Goal: Task Accomplishment & Management: Manage account settings

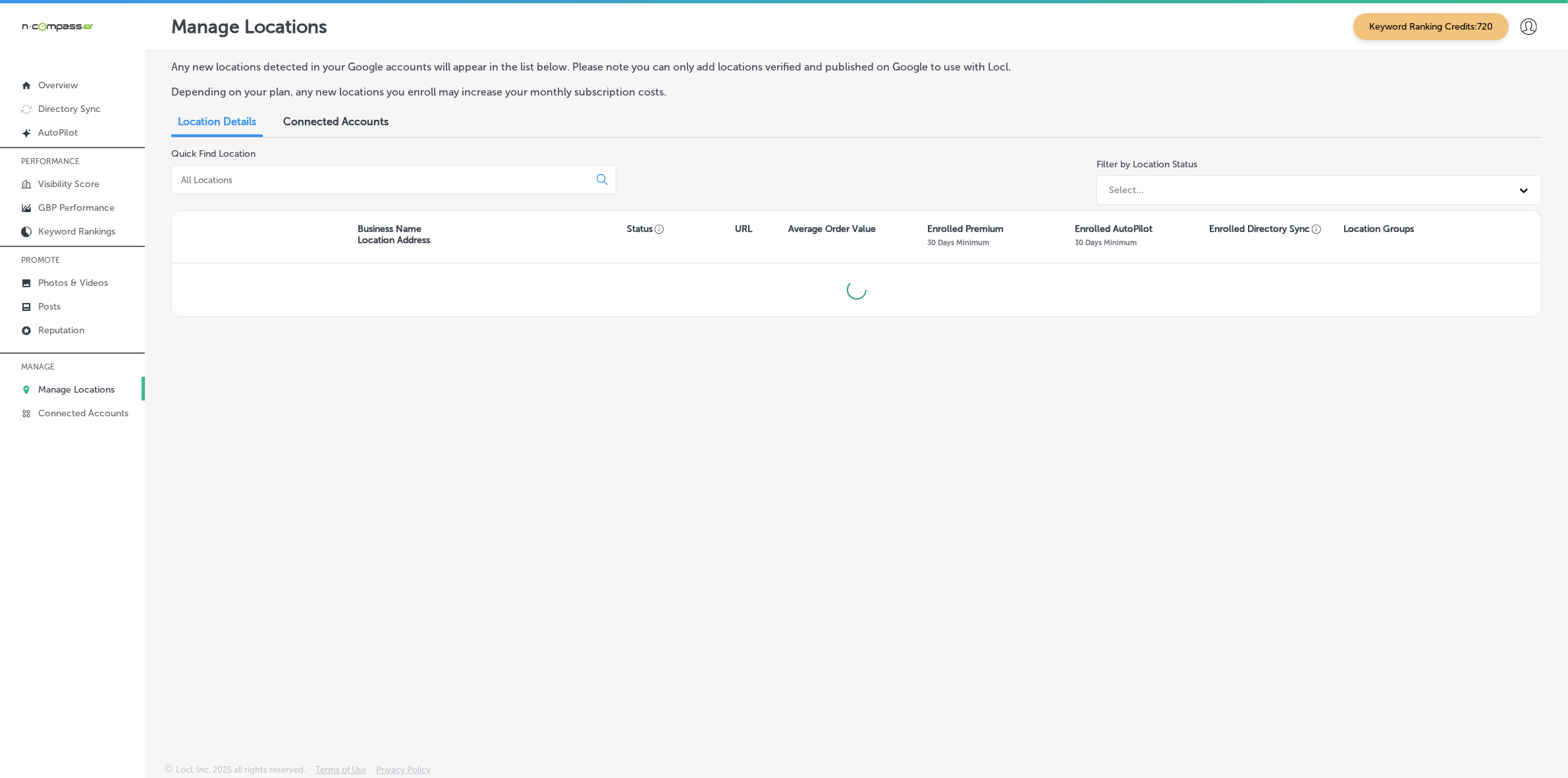
click at [317, 179] on input at bounding box center [383, 180] width 406 height 12
type input "the laundry basket"
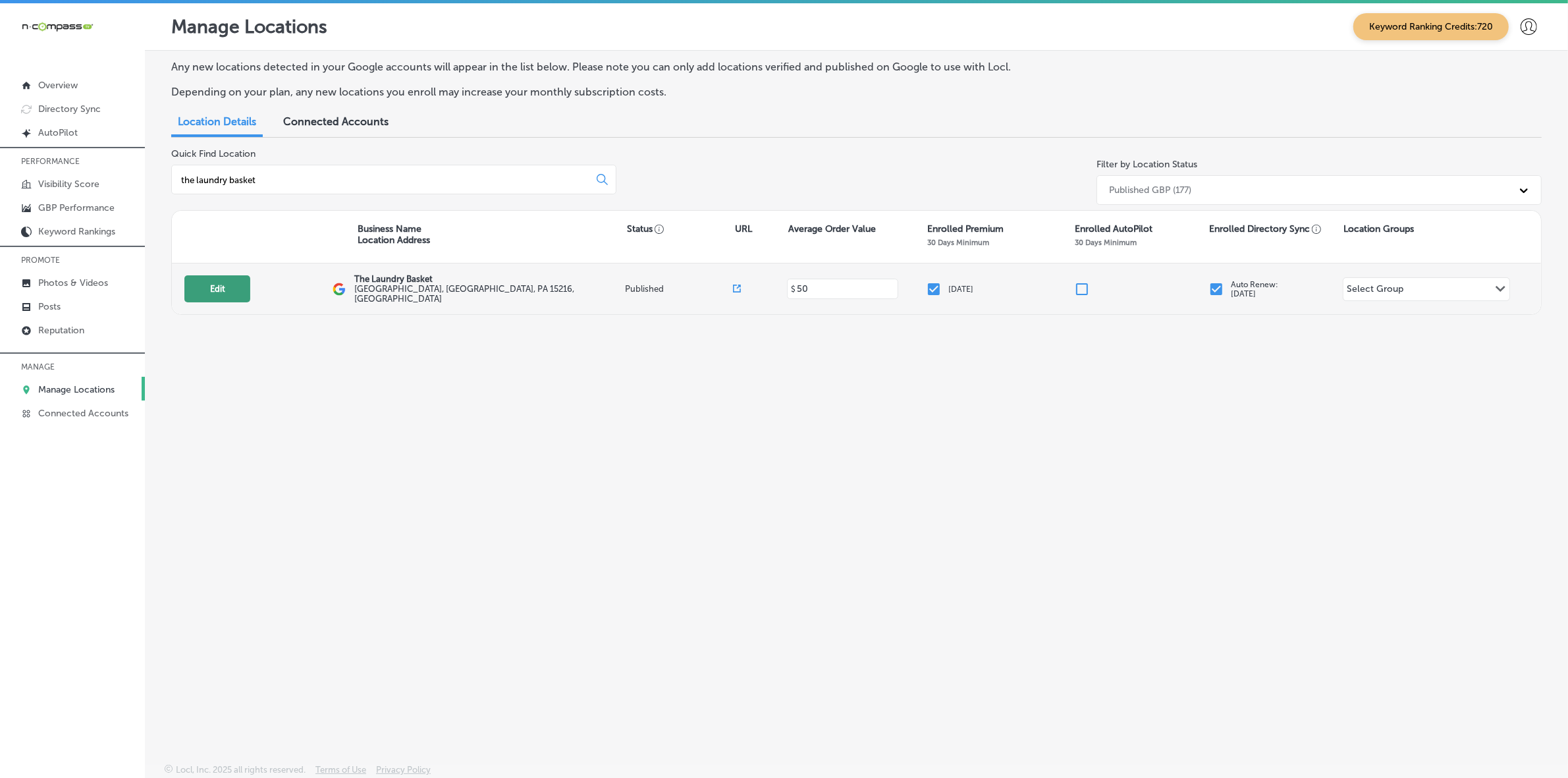
click at [221, 292] on button "Edit" at bounding box center [217, 289] width 66 height 27
select select "US"
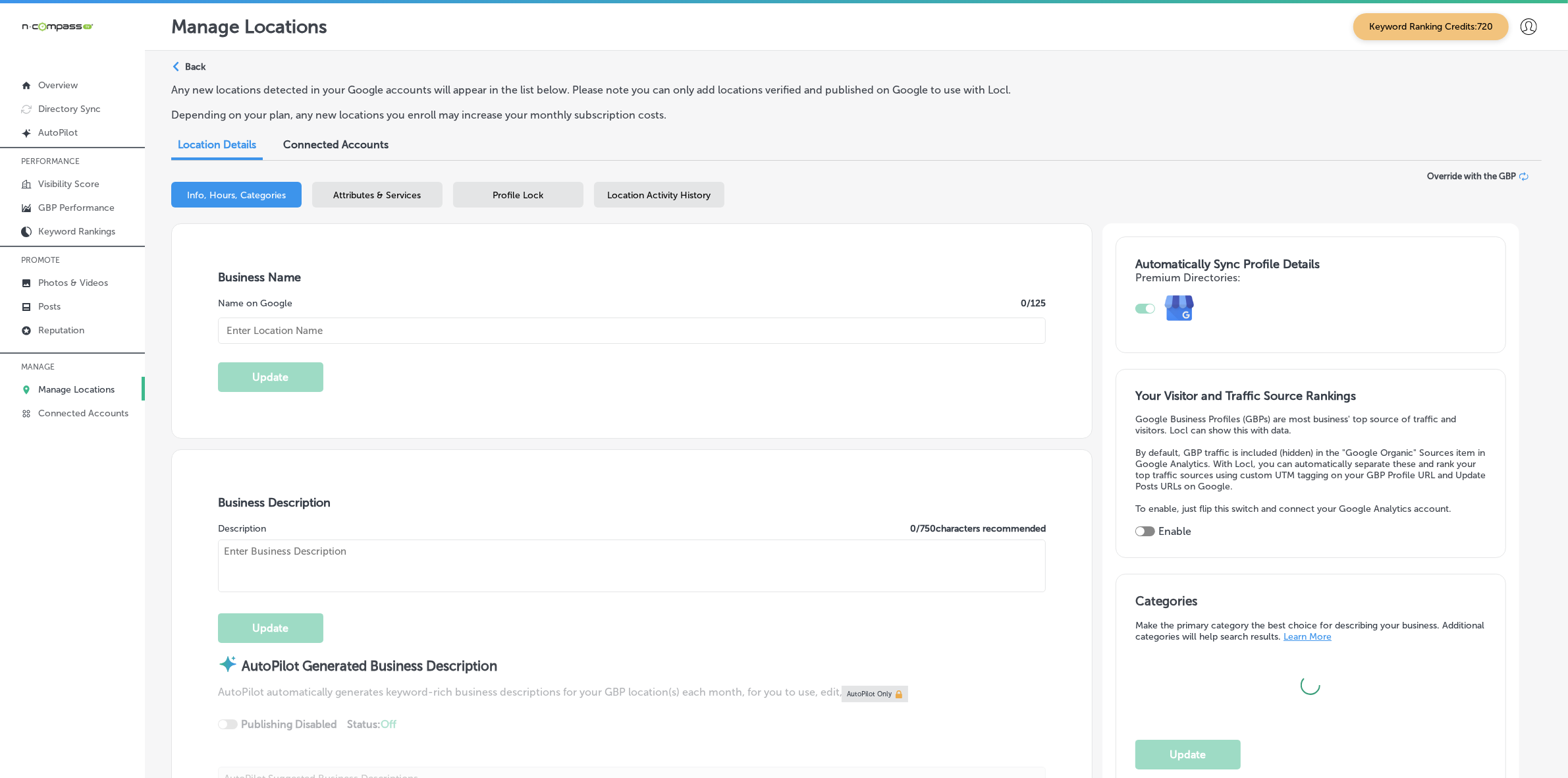
type input "The Laundry Basket"
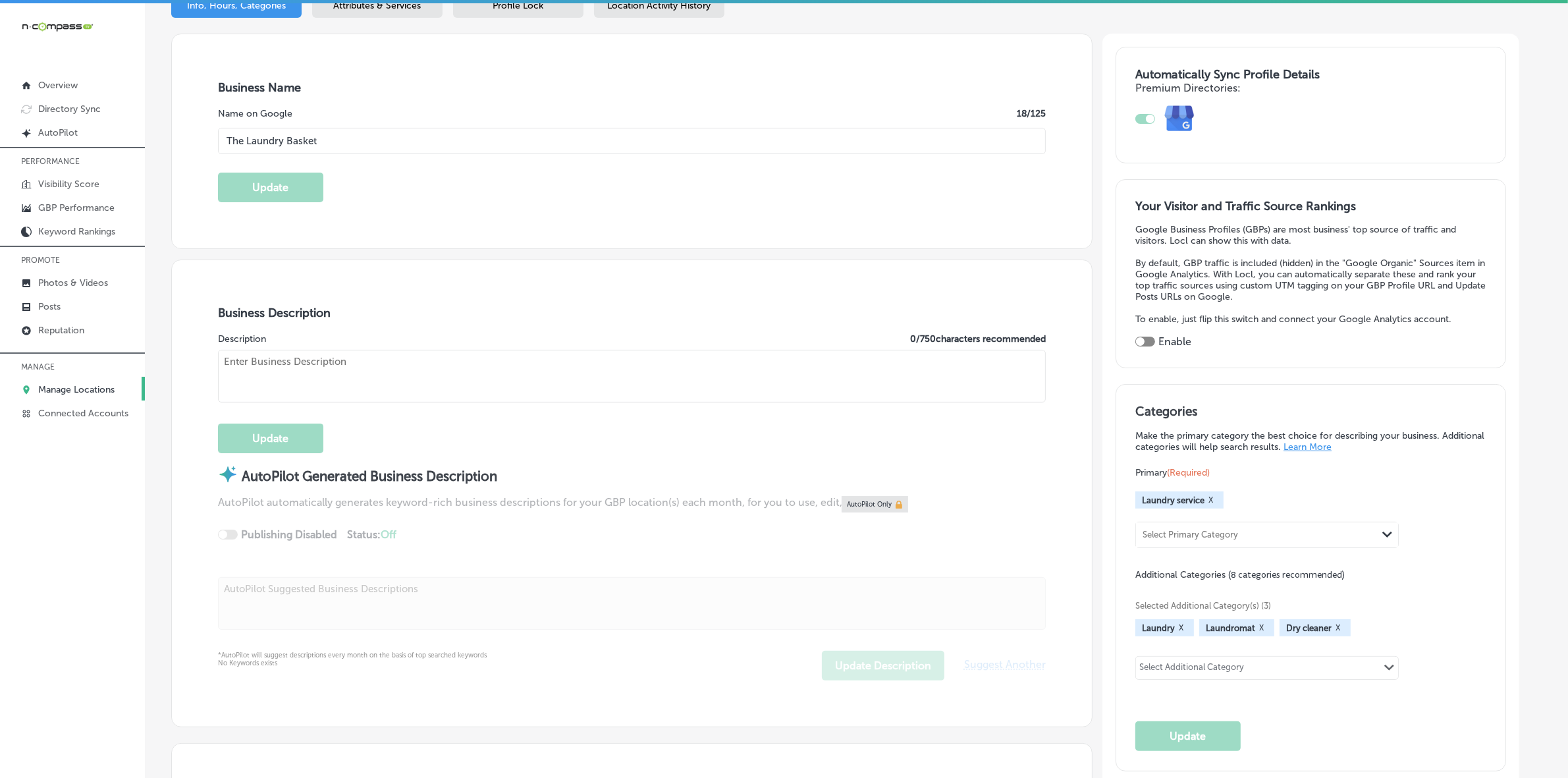
type input "[GEOGRAPHIC_DATA]"
type input "15216"
type input "US"
checkbox input "true"
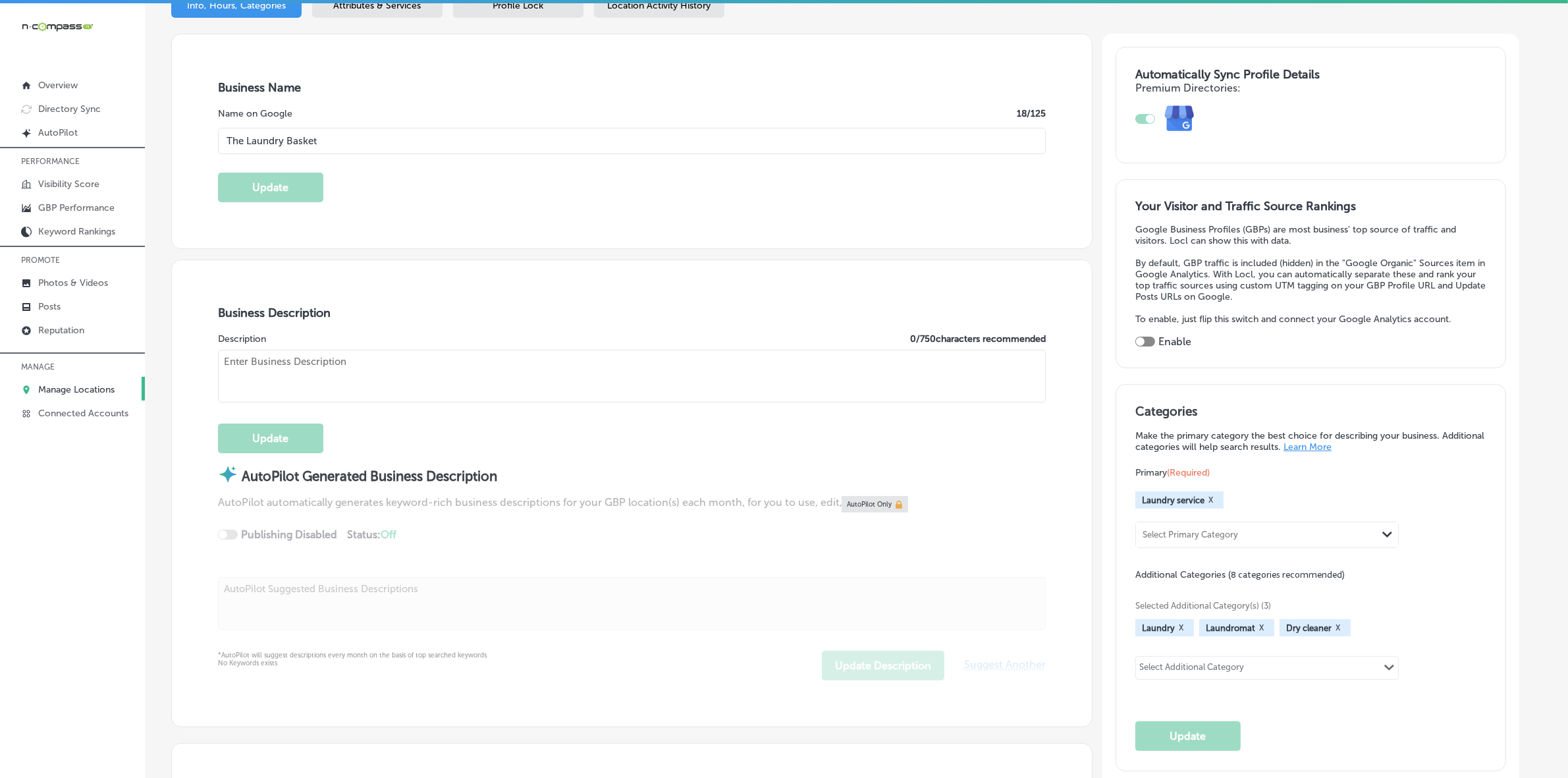
type input "[URL][DOMAIN_NAME]"
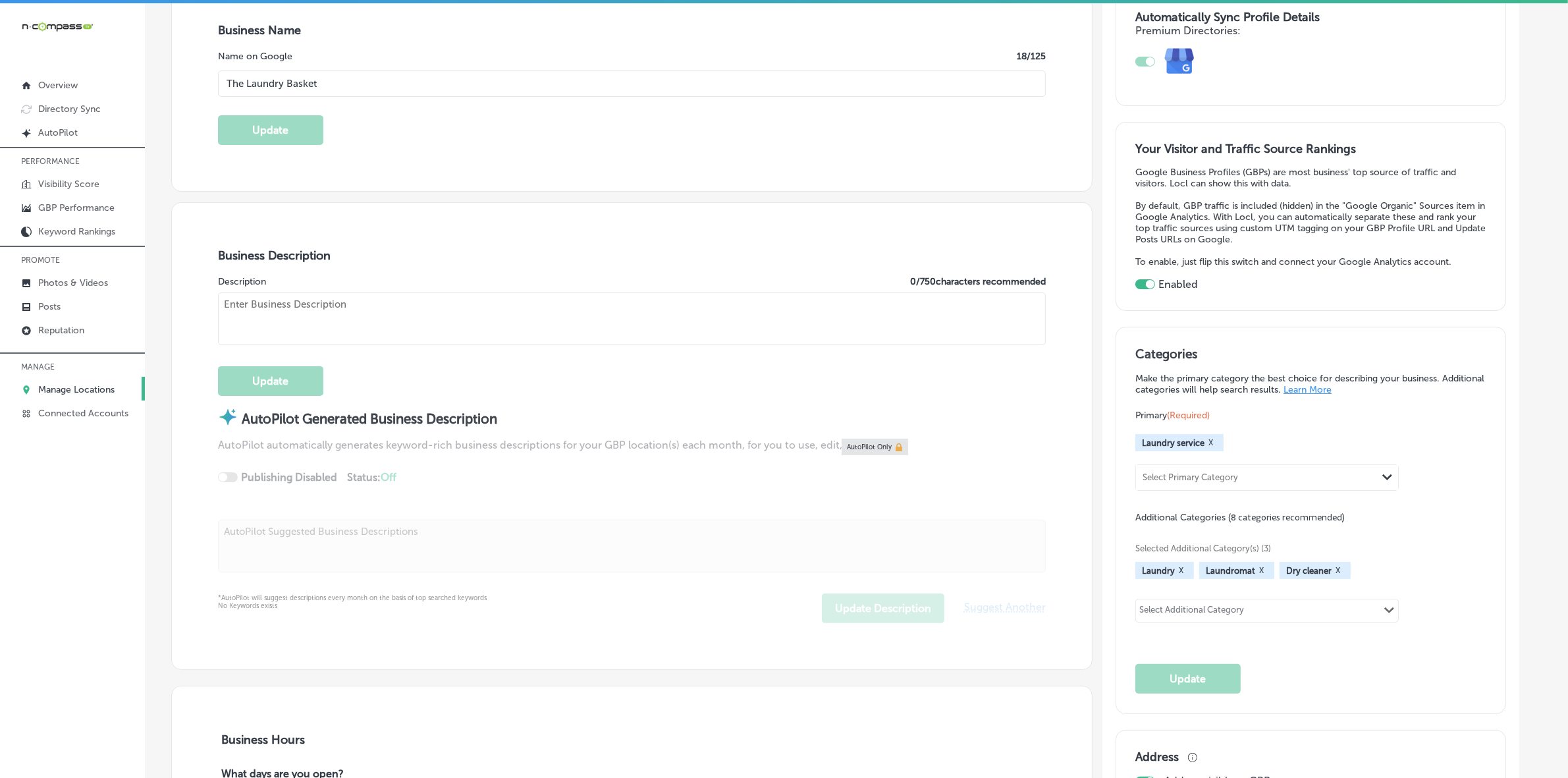
type textarea "The Laundry Basket, located in [GEOGRAPHIC_DATA], [GEOGRAPHIC_DATA], provides e…"
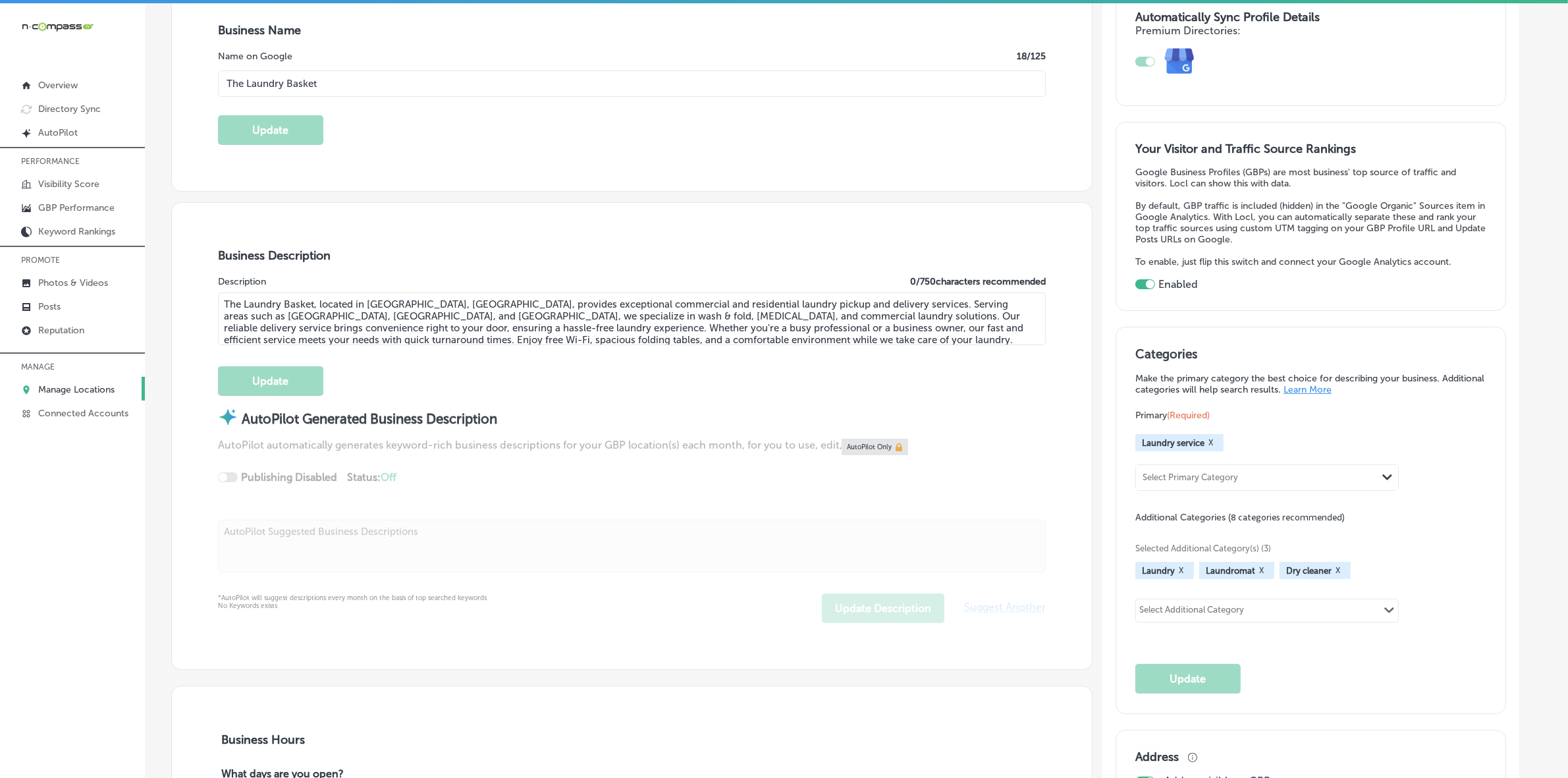
type input "[PHONE_NUMBER]"
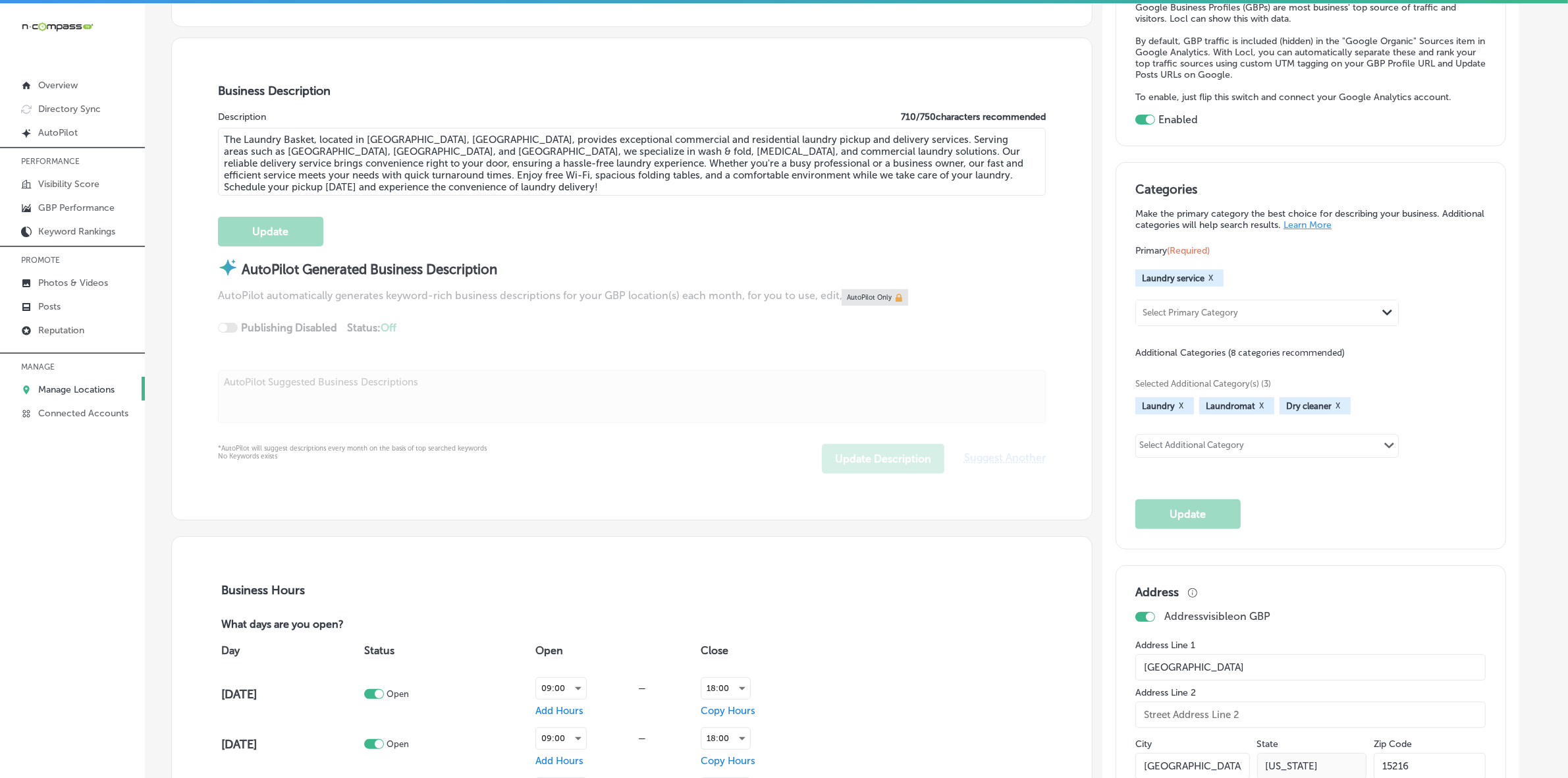
scroll to position [0, 0]
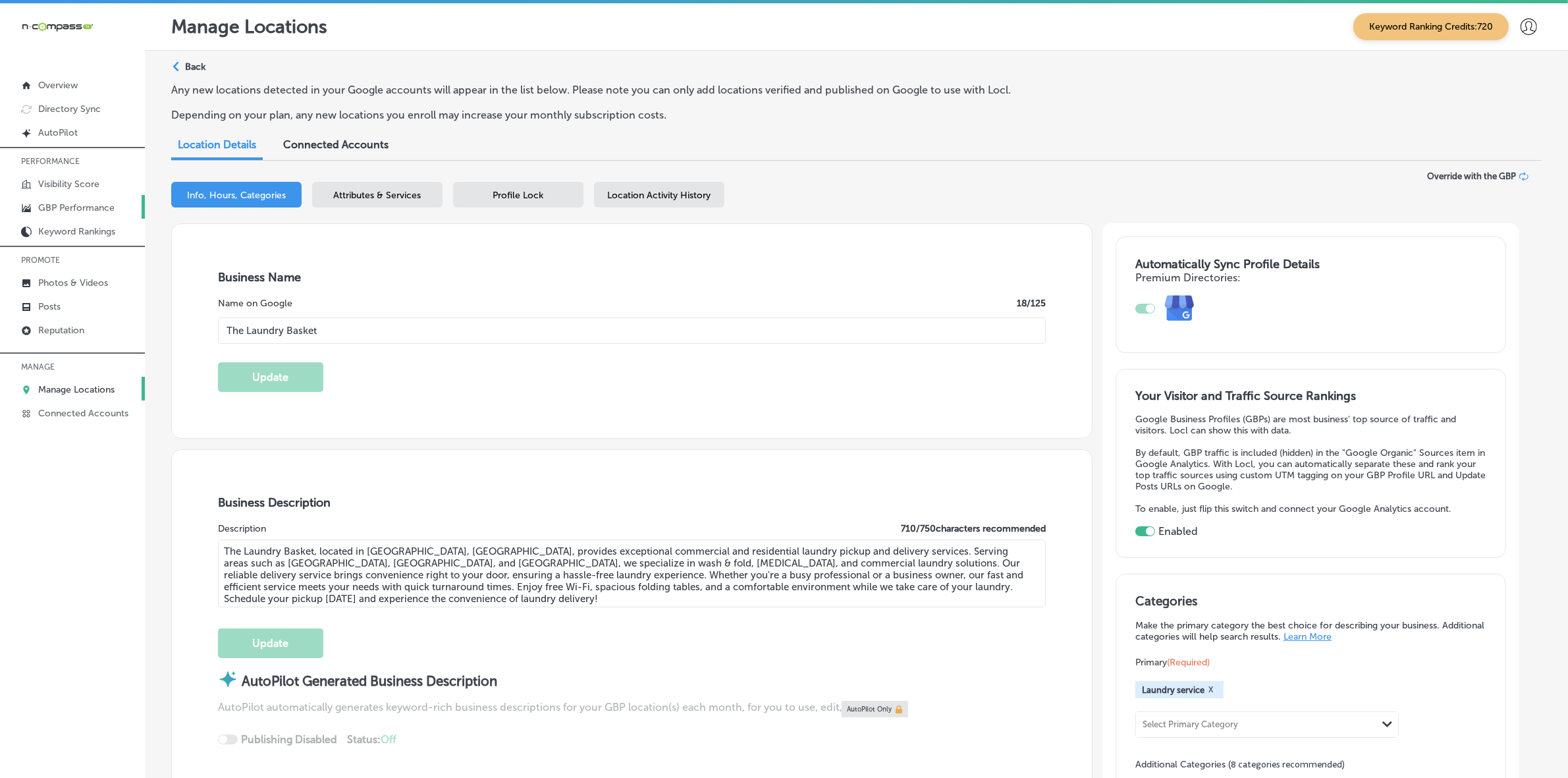
click at [75, 210] on p "GBP Performance" at bounding box center [76, 207] width 76 height 11
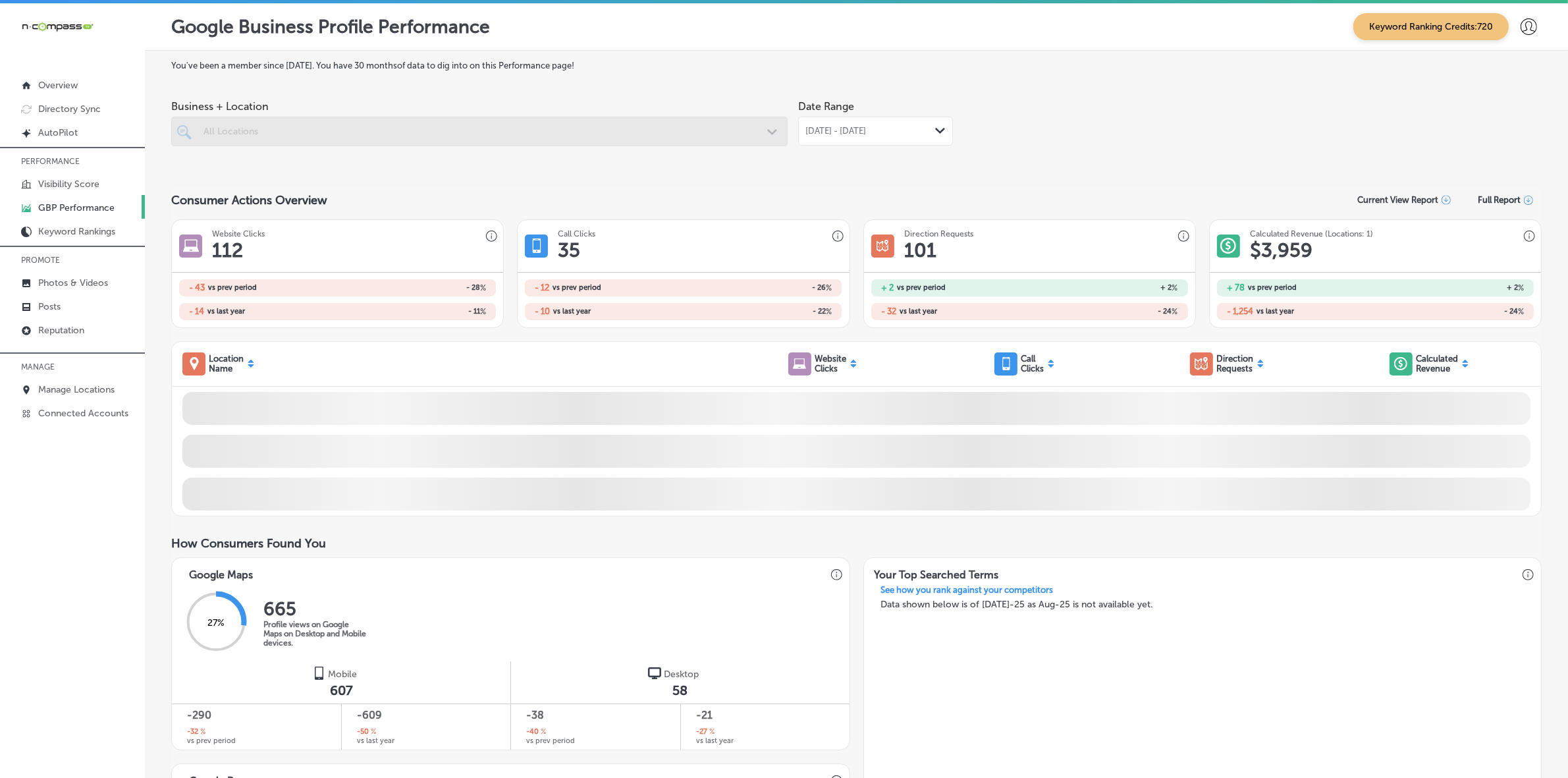
click at [845, 134] on span "[DATE] - [DATE]" at bounding box center [836, 131] width 61 height 10
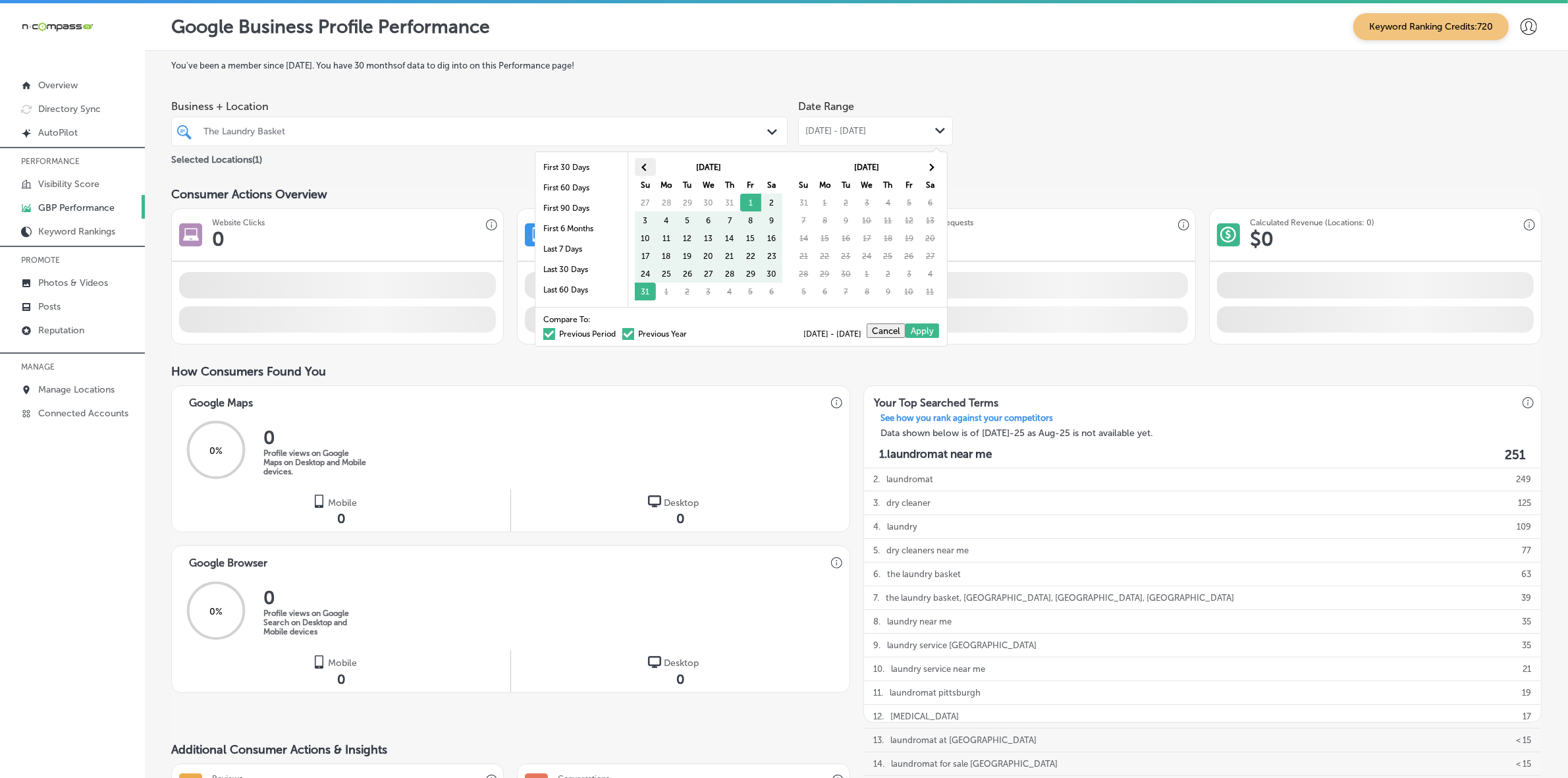
click at [643, 162] on th at bounding box center [645, 167] width 21 height 18
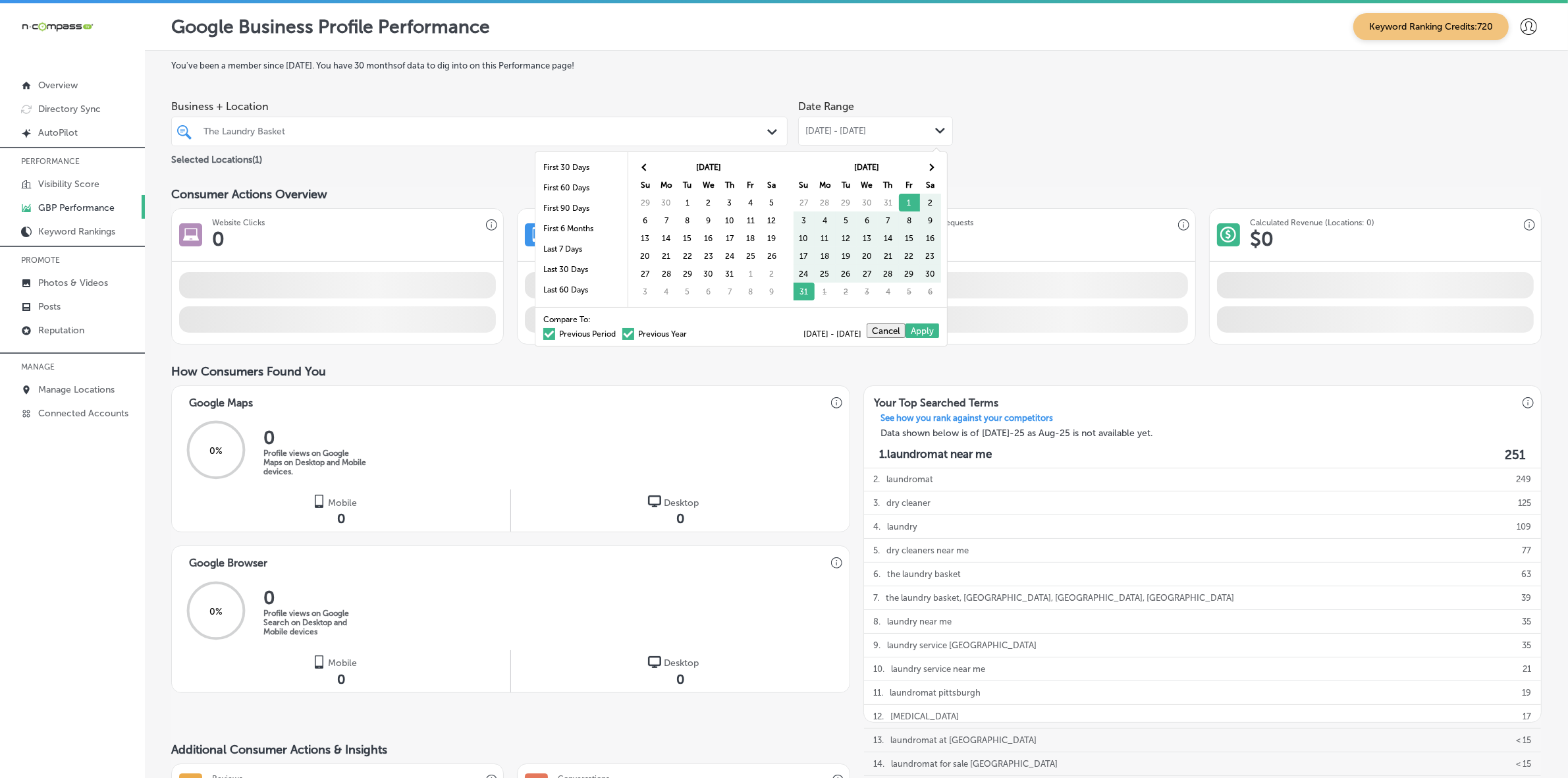
click at [643, 162] on th at bounding box center [645, 167] width 21 height 18
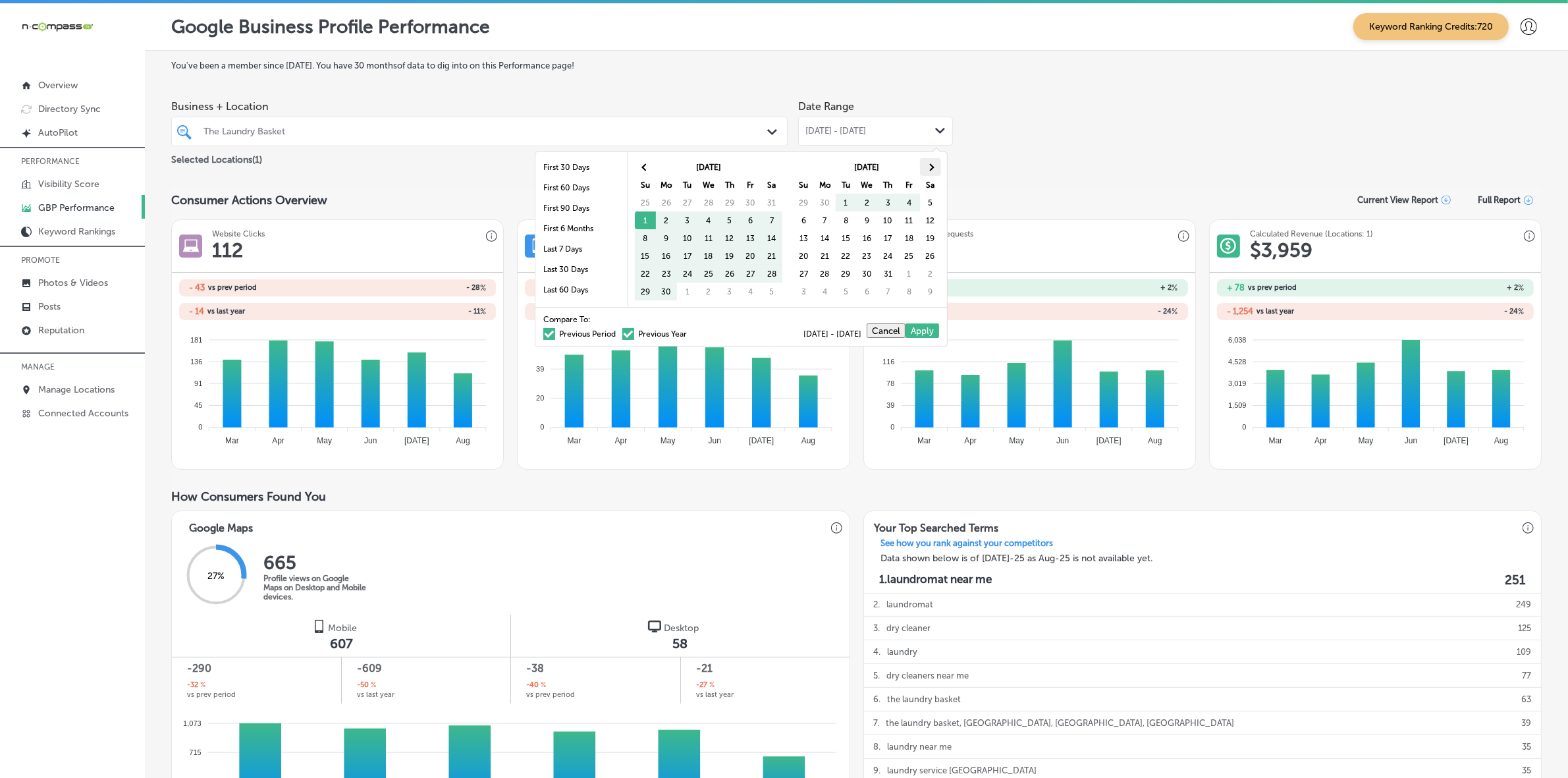
click at [929, 172] on th at bounding box center [930, 167] width 21 height 18
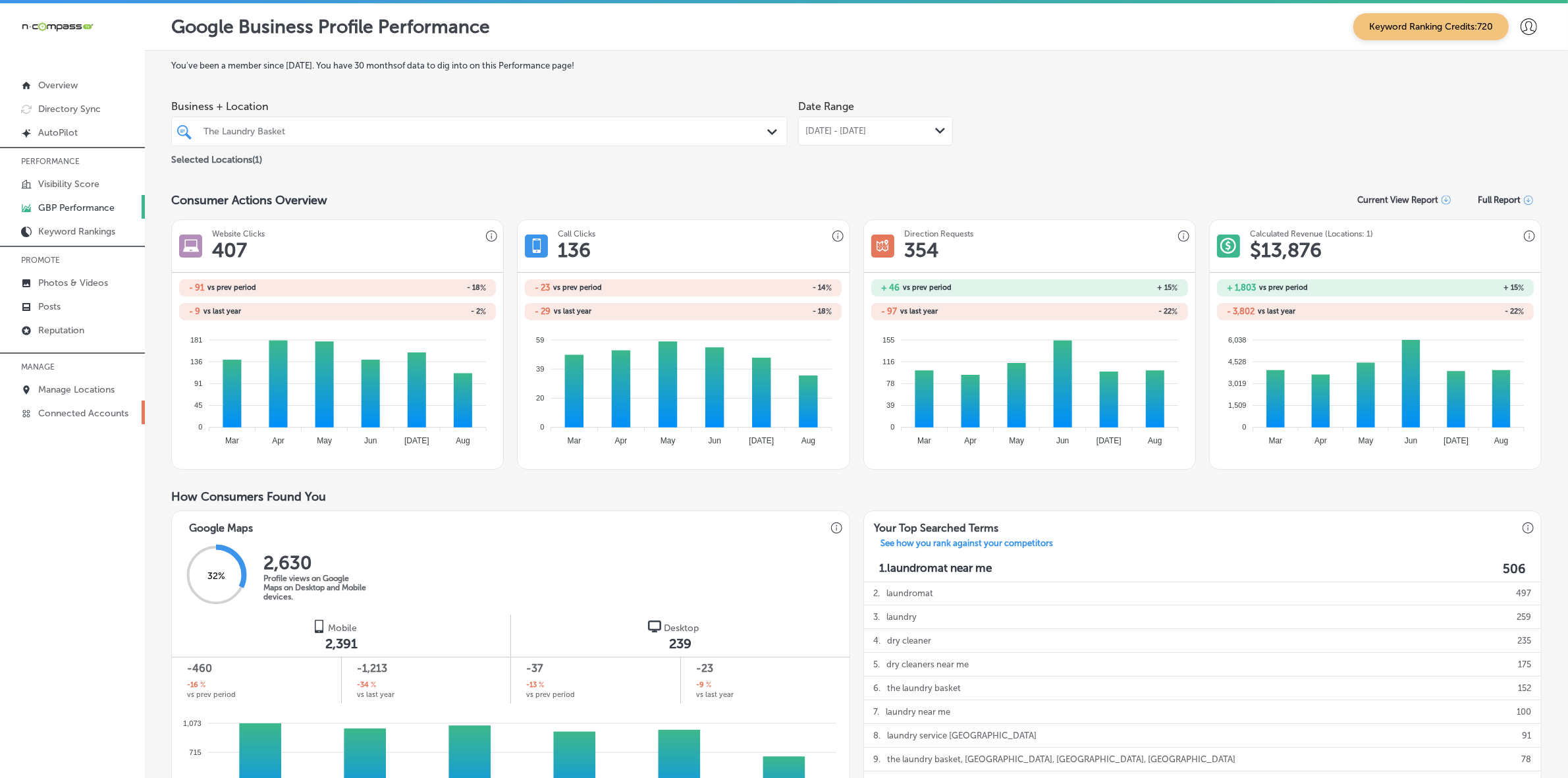
click at [79, 404] on link "Connected Accounts" at bounding box center [72, 413] width 145 height 24
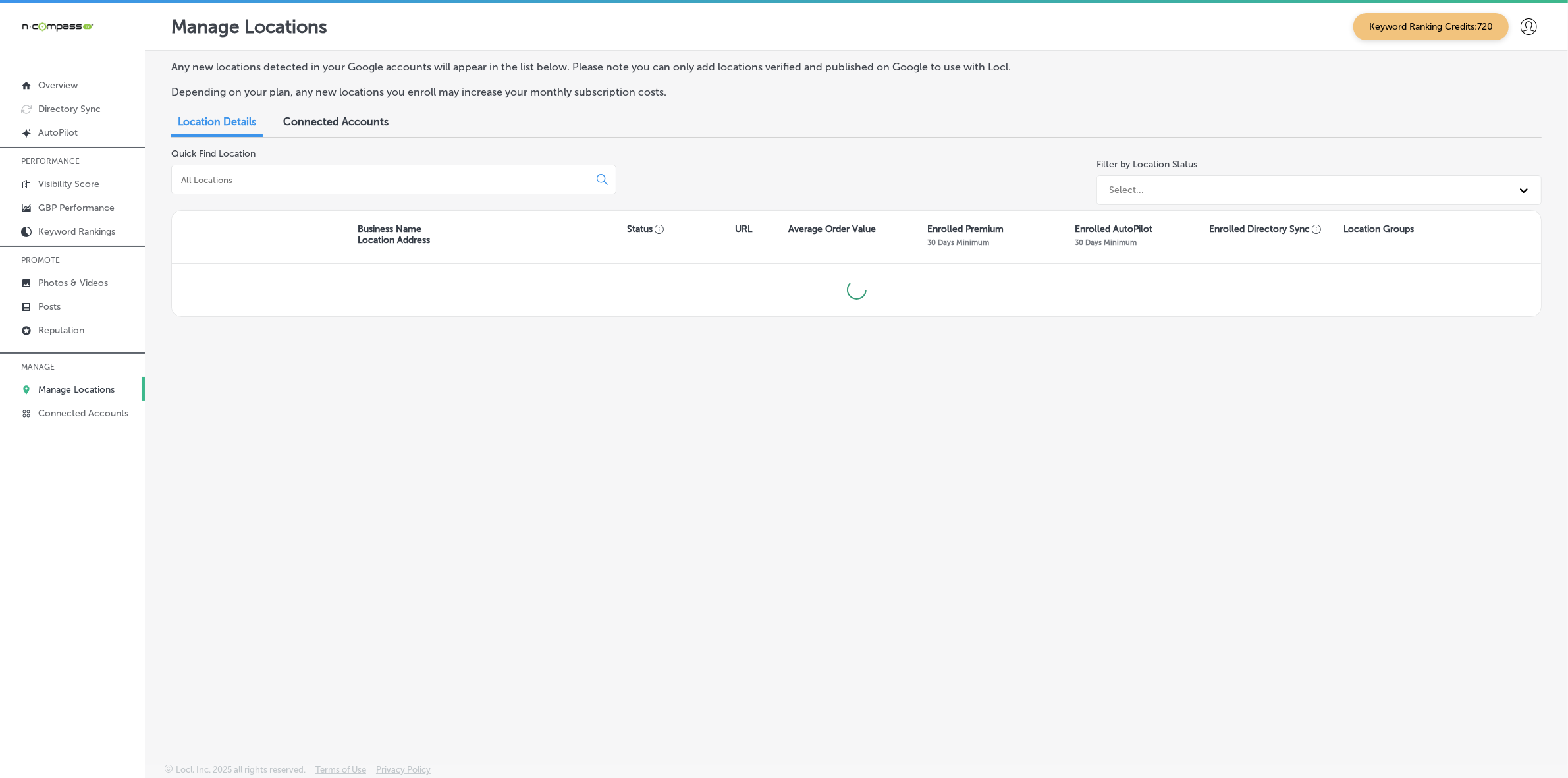
click at [313, 178] on input at bounding box center [383, 180] width 406 height 12
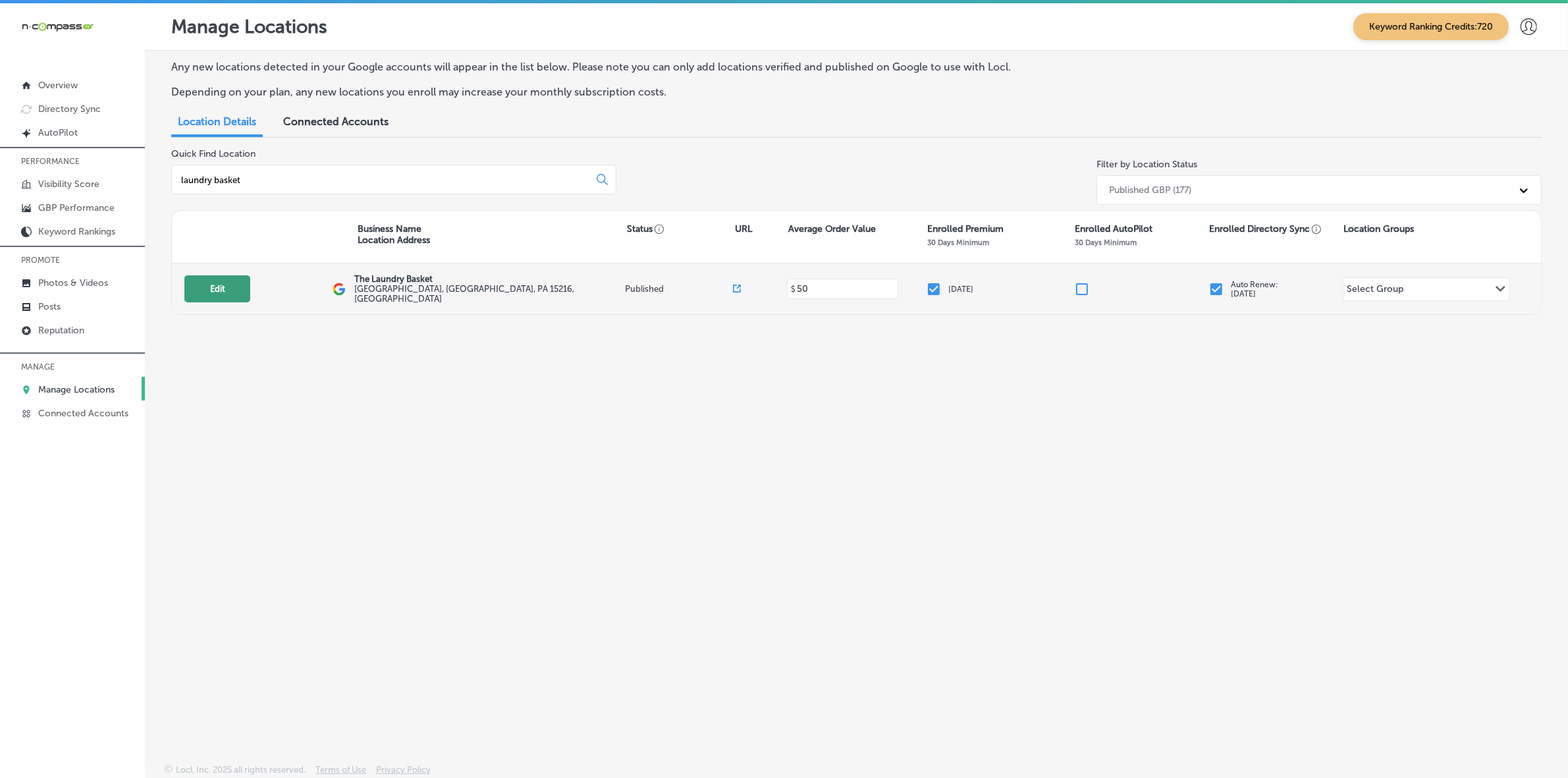
type input "laundry basket"
click at [232, 291] on button "Edit" at bounding box center [217, 289] width 66 height 27
select select "US"
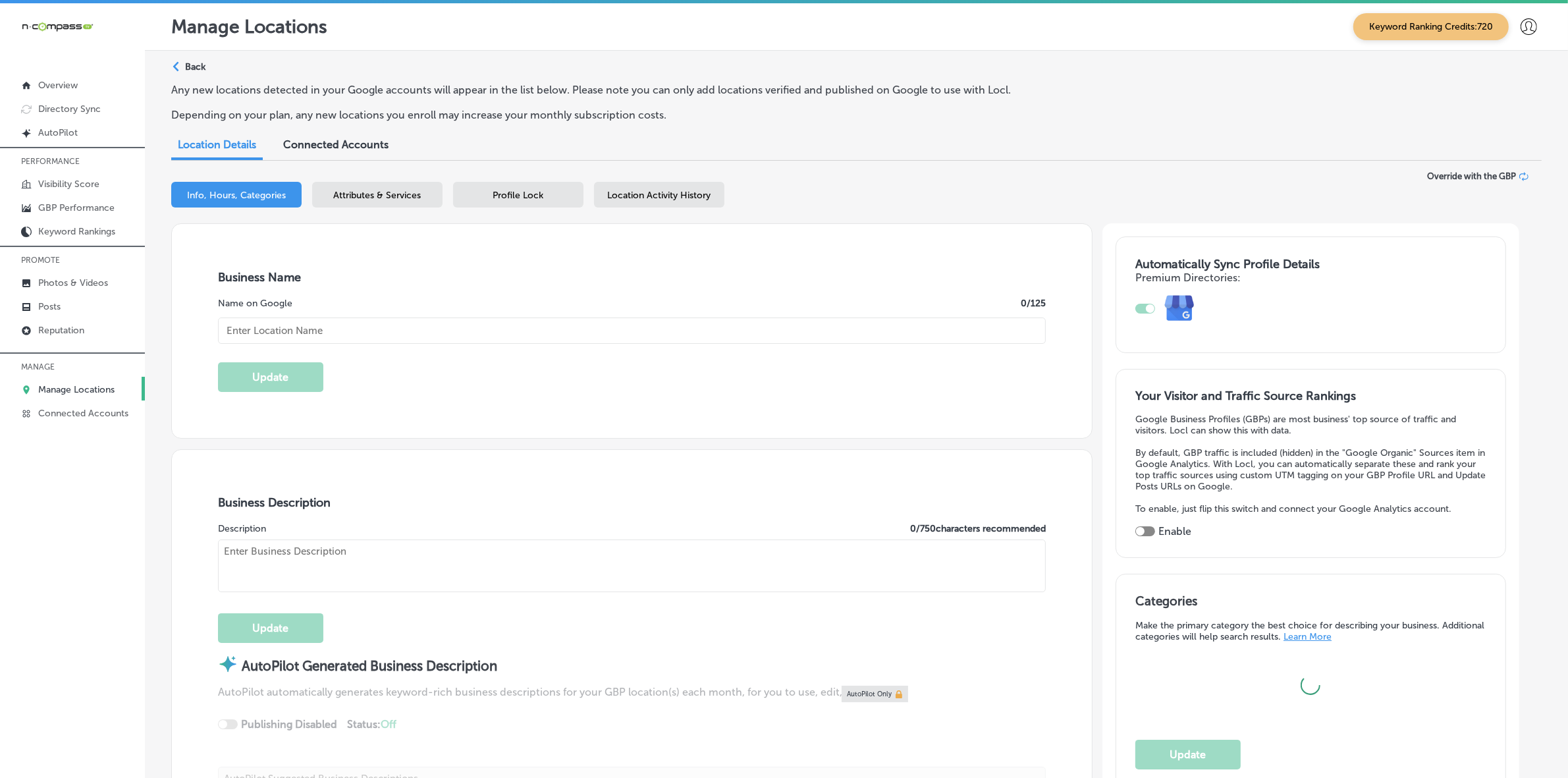
type input "The Laundry Basket"
type input "[GEOGRAPHIC_DATA]"
type input "15216"
type input "US"
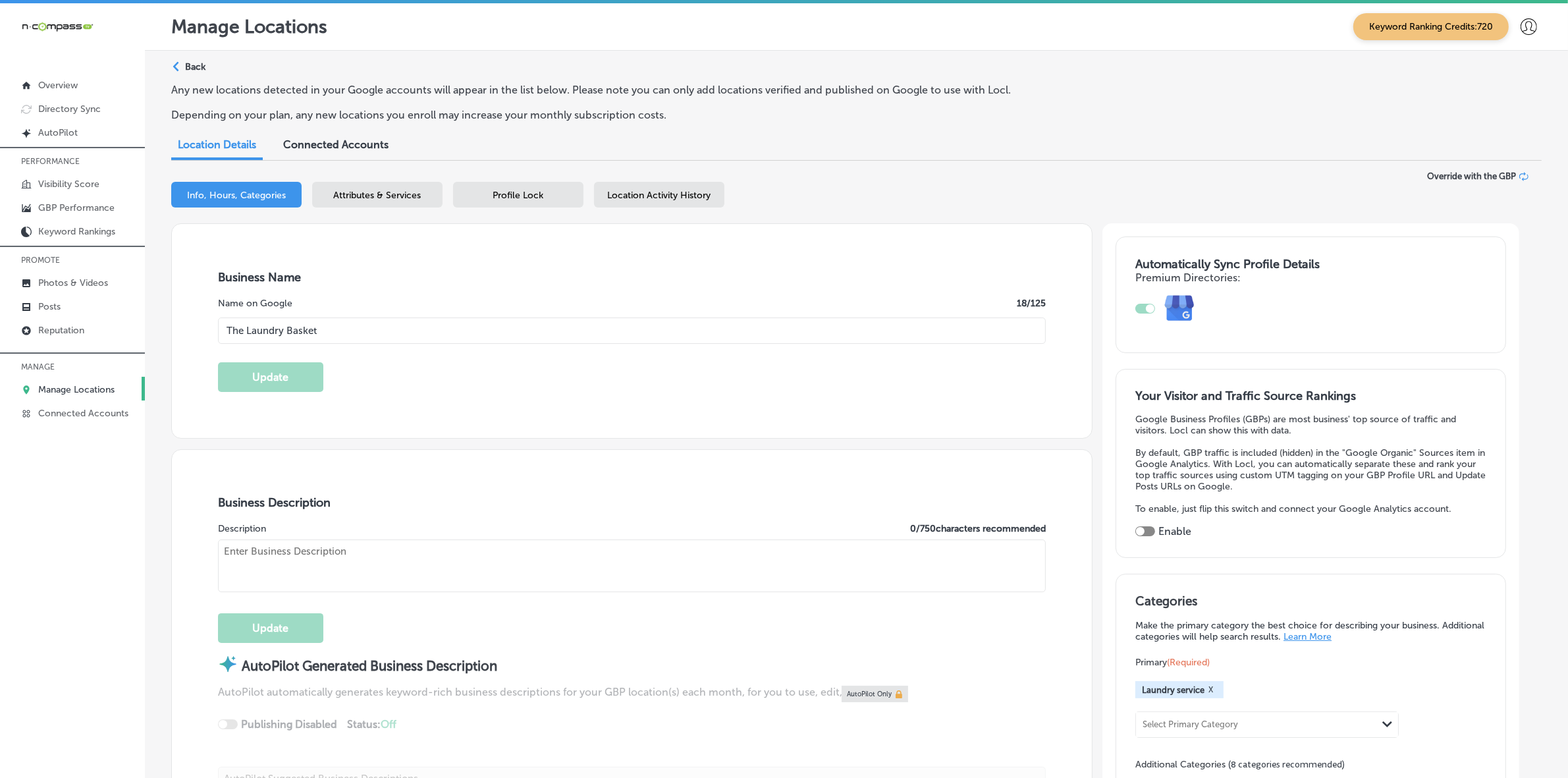
type input "[URL][DOMAIN_NAME]"
checkbox input "true"
type textarea "The Laundry Basket, located in [GEOGRAPHIC_DATA], [GEOGRAPHIC_DATA], provides e…"
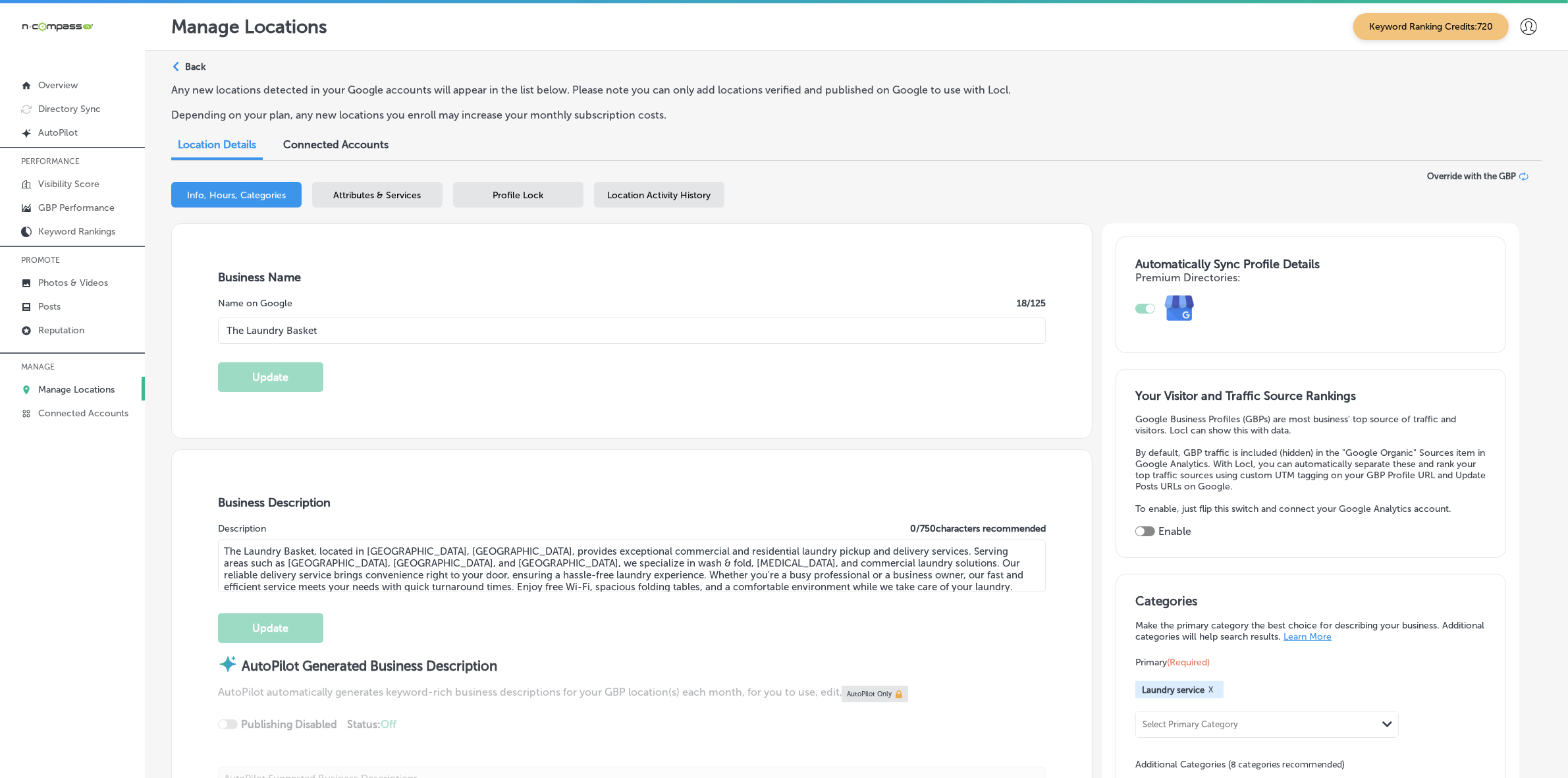
type input "[PHONE_NUMBER]"
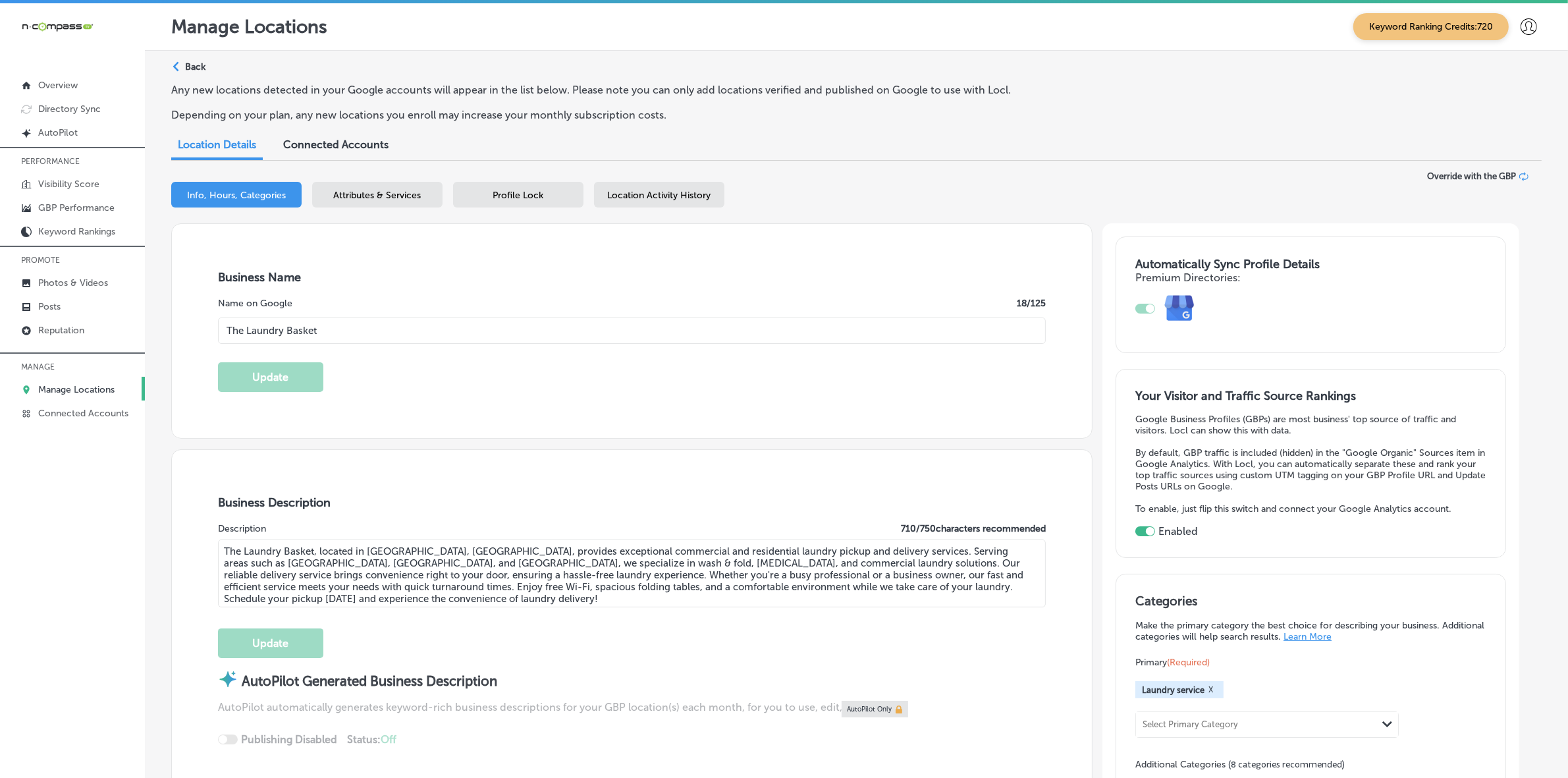
click at [1167, 86] on div "Any new locations detected in your Google accounts will appear in the list belo…" at bounding box center [856, 108] width 1370 height 48
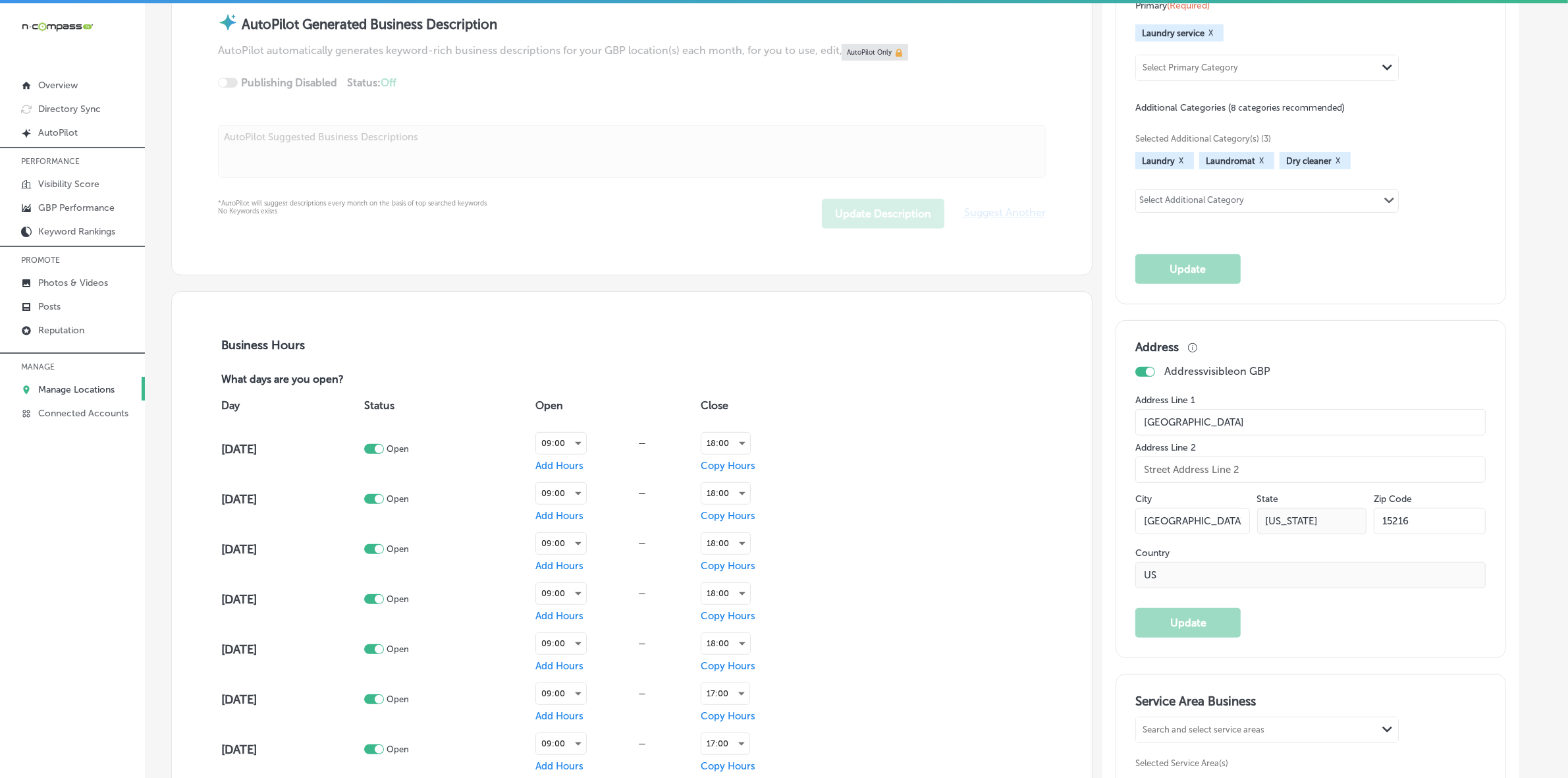
scroll to position [659, 0]
click at [1282, 429] on input "[GEOGRAPHIC_DATA]" at bounding box center [1310, 420] width 350 height 27
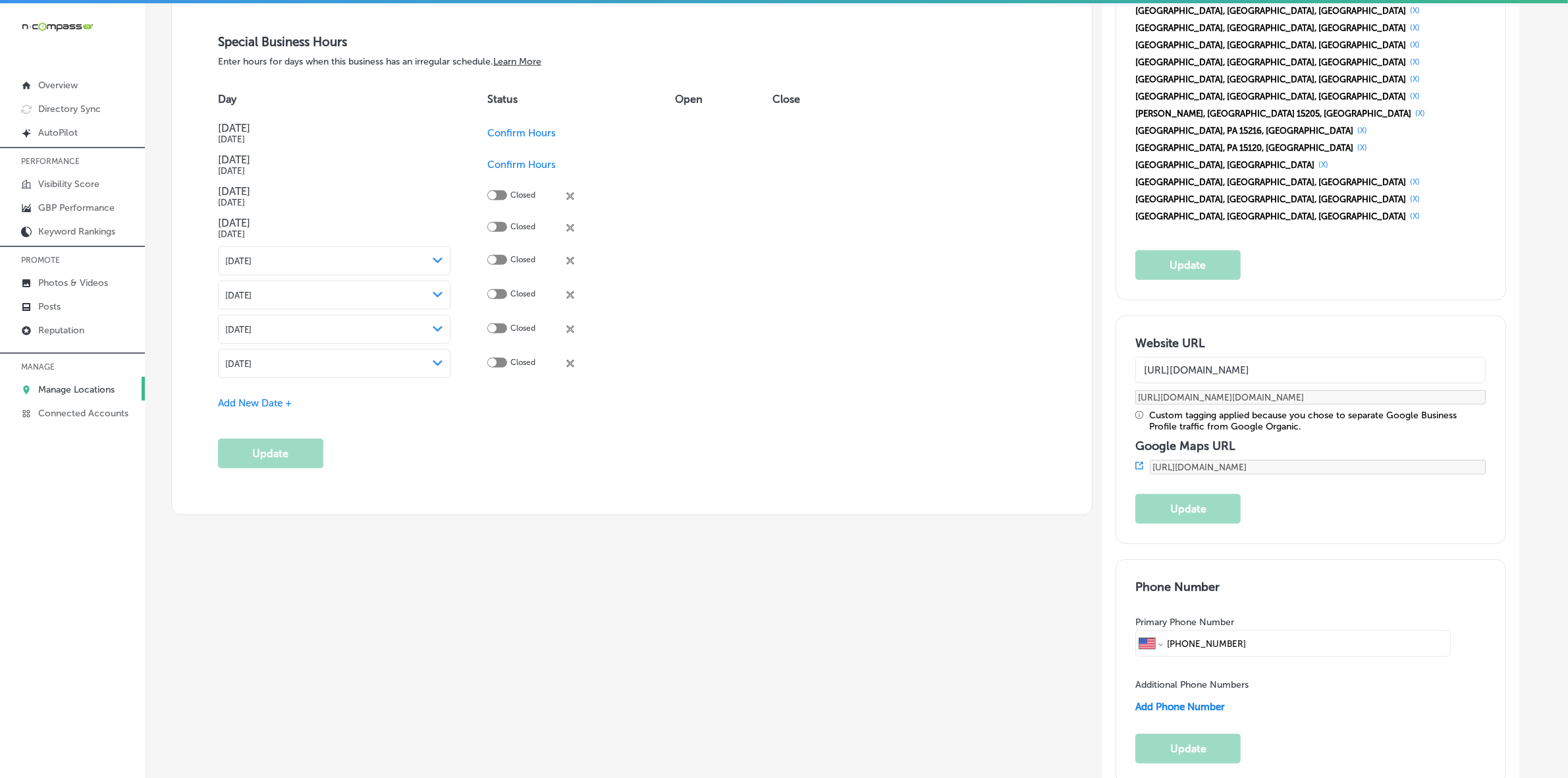
scroll to position [1648, 0]
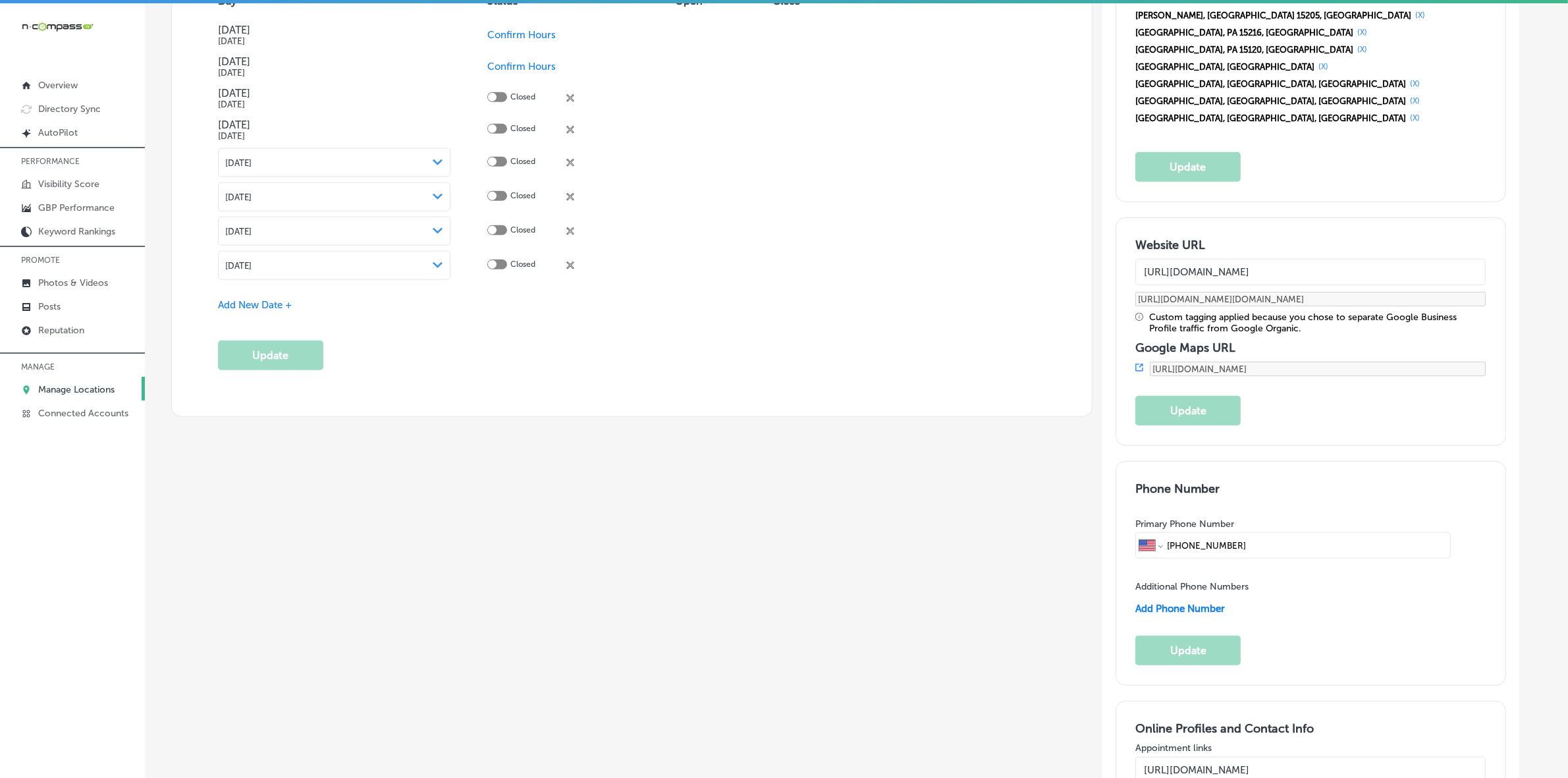
drag, startPoint x: 1256, startPoint y: 344, endPoint x: 1173, endPoint y: 343, distance: 83.0
click at [1173, 533] on input "[PHONE_NUMBER]" at bounding box center [1306, 545] width 281 height 25
